Goal: Check status: Check status

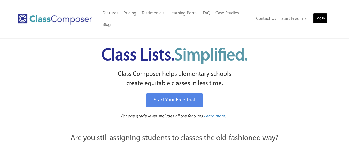
click at [321, 20] on link "Log In" at bounding box center [320, 18] width 15 height 10
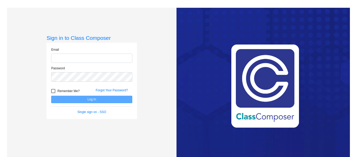
click at [72, 60] on input "email" at bounding box center [91, 58] width 81 height 10
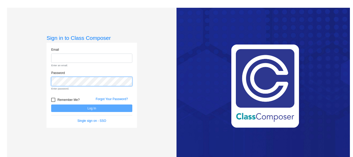
click at [64, 75] on div "Password Enter password." at bounding box center [91, 80] width 81 height 20
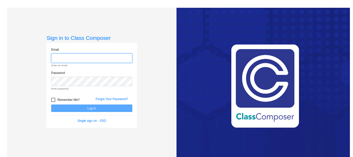
click at [61, 61] on input "email" at bounding box center [91, 58] width 81 height 10
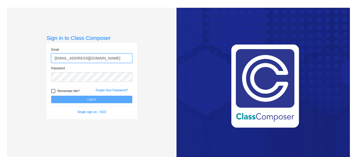
type input "tcollins@mantuaschools.com"
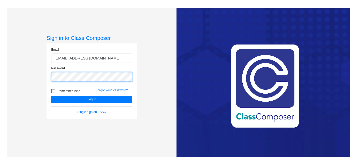
click at [51, 96] on button "Log In" at bounding box center [91, 99] width 81 height 7
click at [50, 78] on div "Password" at bounding box center [91, 75] width 89 height 19
click at [51, 96] on button "Log In" at bounding box center [91, 99] width 81 height 7
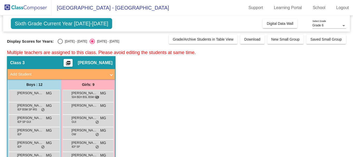
click at [143, 88] on app-classroom "Class 3 picture_as_pdf Taylor Collins Add Student First Name Last Name Student …" at bounding box center [176, 151] width 338 height 191
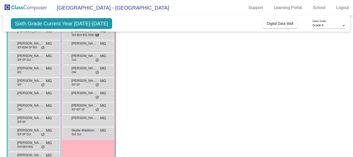
scroll to position [72, 0]
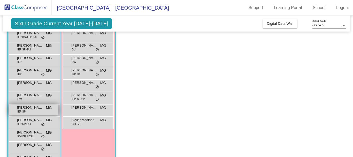
click at [39, 108] on span "Robert Hale" at bounding box center [30, 107] width 26 height 5
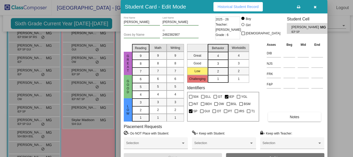
drag, startPoint x: 352, startPoint y: 55, endPoint x: 351, endPoint y: 67, distance: 12.2
click at [351, 67] on div at bounding box center [176, 78] width 353 height 157
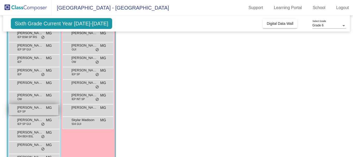
click at [29, 110] on span "Robert Hale" at bounding box center [30, 107] width 26 height 5
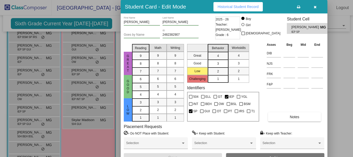
click at [315, 7] on icon "button" at bounding box center [314, 7] width 3 height 4
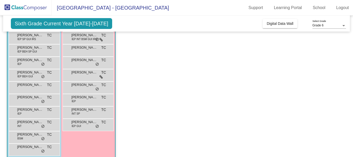
scroll to position [287, 0]
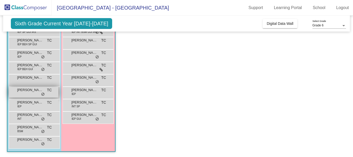
click at [35, 90] on span "Robert Hohbein" at bounding box center [30, 89] width 26 height 5
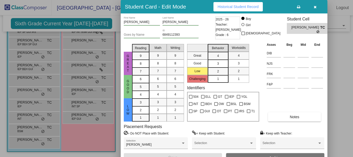
click at [241, 5] on span "Historical Student Record" at bounding box center [237, 7] width 41 height 4
click at [313, 6] on icon "button" at bounding box center [314, 7] width 3 height 4
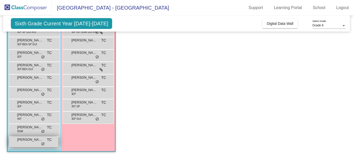
click at [39, 142] on div "William Yetman TC lock do_not_disturb_alt" at bounding box center [33, 141] width 49 height 11
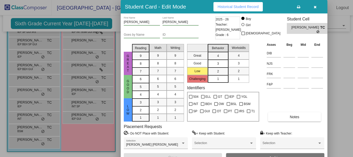
click at [239, 8] on span "Historical Student Record" at bounding box center [237, 7] width 41 height 4
click at [314, 5] on span "button" at bounding box center [314, 7] width 3 height 4
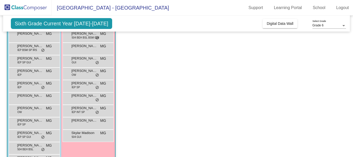
scroll to position [62, 0]
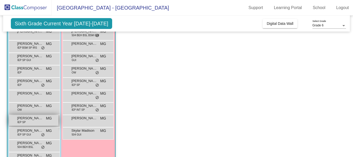
click at [33, 122] on div "Robert Hale IEP SP MG lock do_not_disturb_alt" at bounding box center [33, 120] width 49 height 11
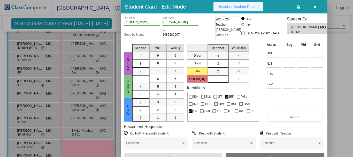
click at [215, 7] on button "Historical Student Record" at bounding box center [237, 6] width 49 height 9
click at [314, 6] on icon "button" at bounding box center [314, 7] width 3 height 4
